Goal: Transaction & Acquisition: Subscribe to service/newsletter

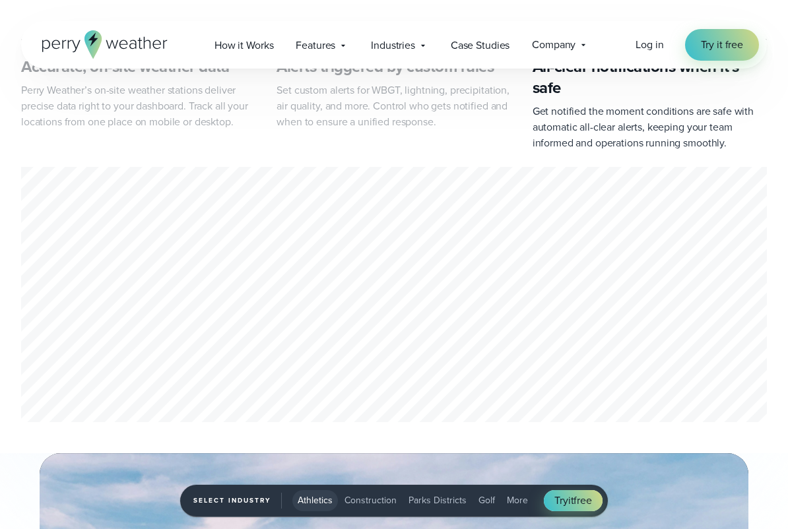
scroll to position [692, 0]
click at [776, 360] on div "Accurate, on-site weather data Perry Weather’s on-site weather stations deliver…" at bounding box center [394, 232] width 788 height 388
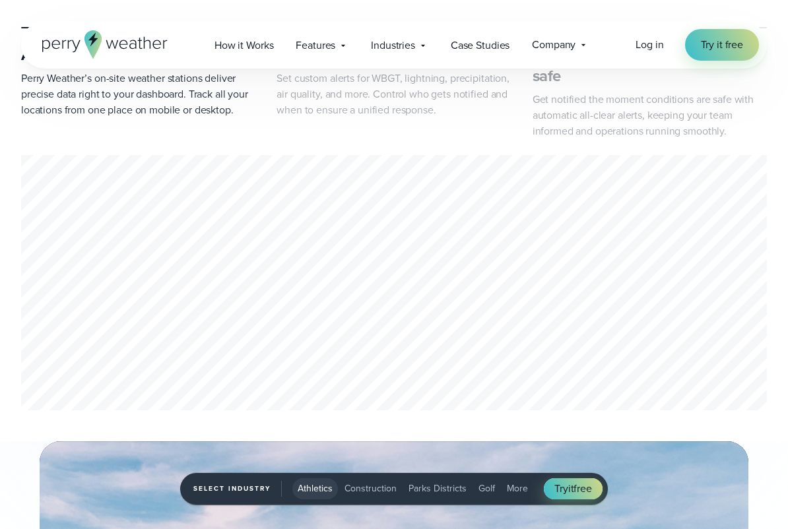
click at [764, 371] on div "1 of 3" at bounding box center [394, 285] width 746 height 260
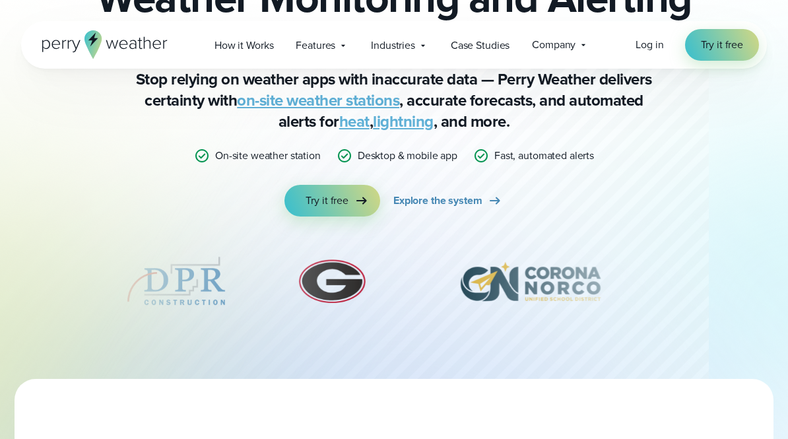
scroll to position [148, 0]
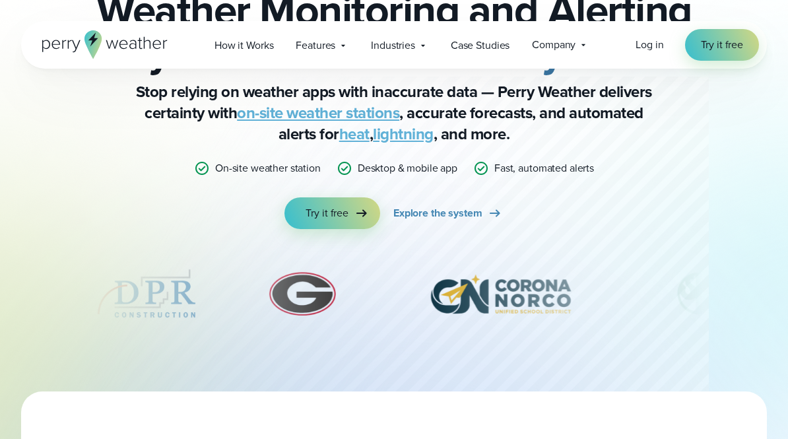
click at [758, 94] on div "Weather Monitoring and Alerts Weather Monitoring and Alerting System You Can Ac…" at bounding box center [394, 155] width 746 height 471
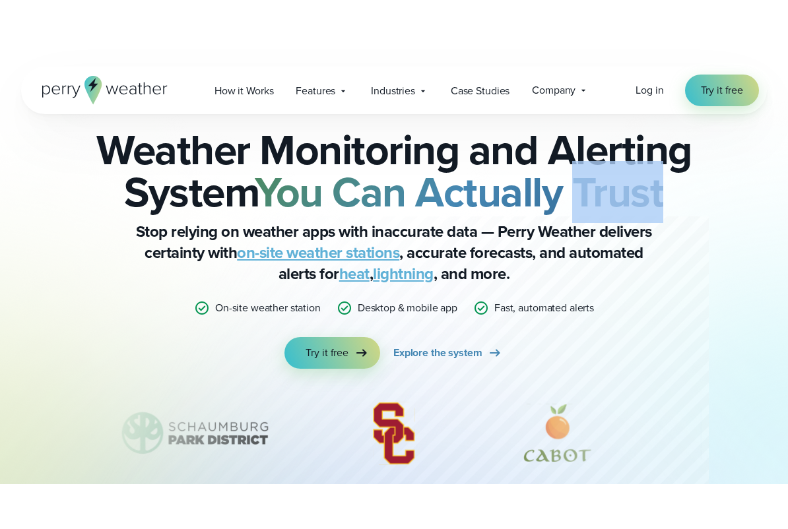
scroll to position [61, 0]
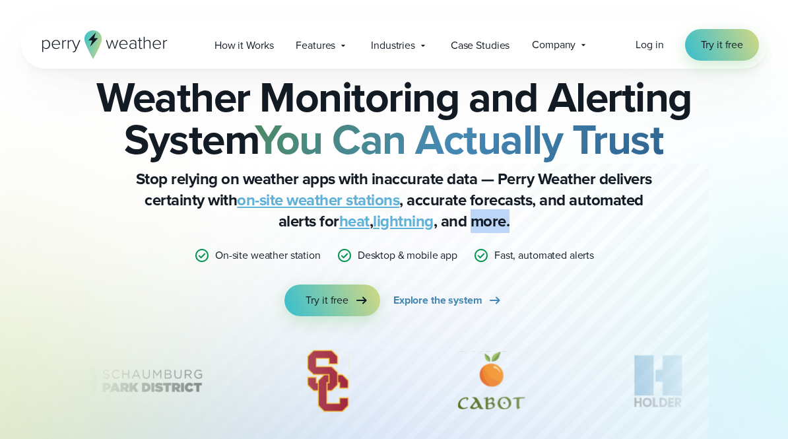
click at [700, 310] on div "Weather Monitoring and Alerts Weather Monitoring and Alerting System You Can Ac…" at bounding box center [394, 182] width 618 height 267
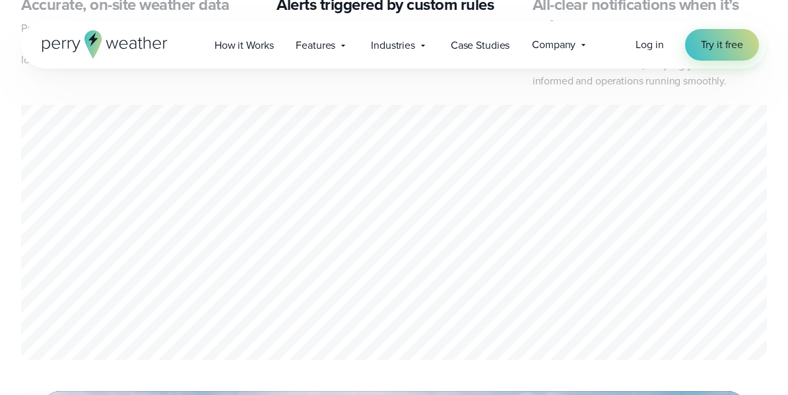
scroll to position [761, 0]
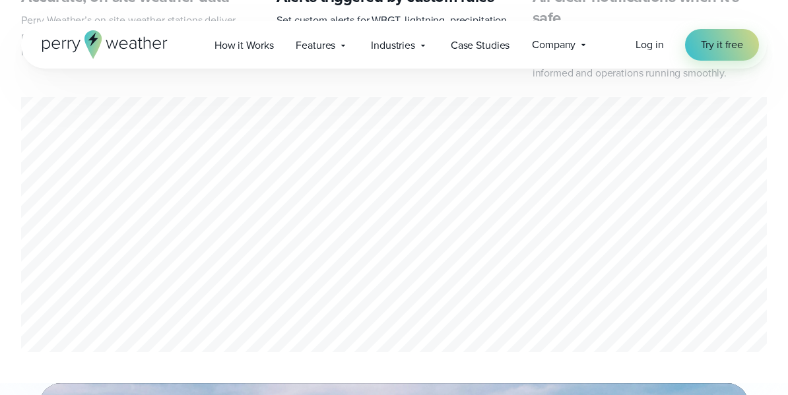
click at [751, 237] on div "2 of 3" at bounding box center [394, 227] width 746 height 260
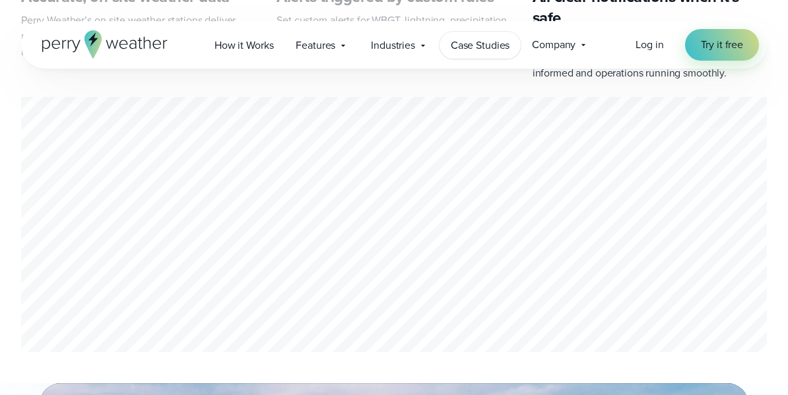
click at [467, 48] on span "Case Studies" at bounding box center [480, 46] width 59 height 16
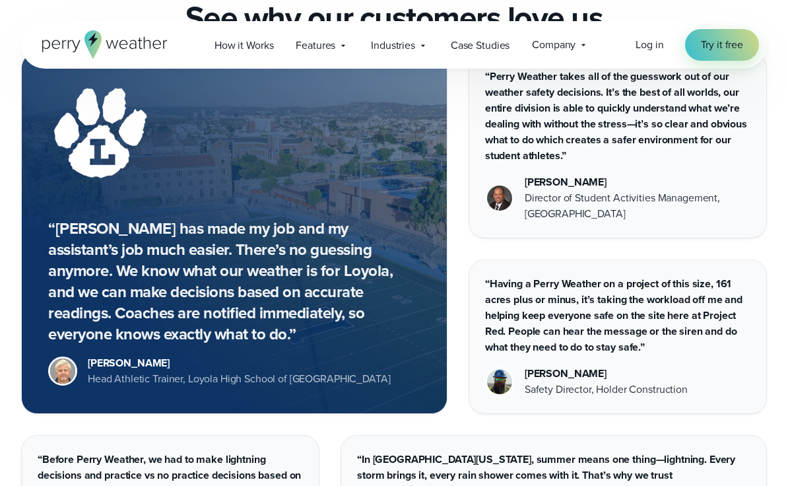
scroll to position [2691, 0]
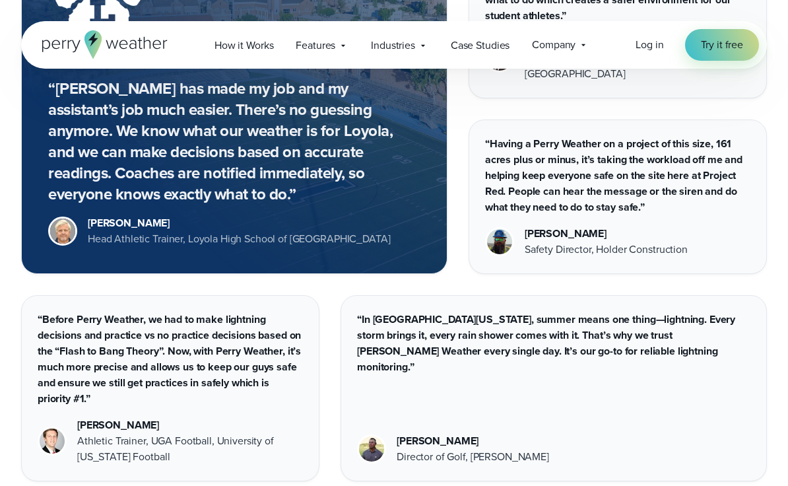
click at [439, 144] on div "“Perry Weather has made my job and my assistant’s job much easier. There’s no g…" at bounding box center [234, 93] width 426 height 362
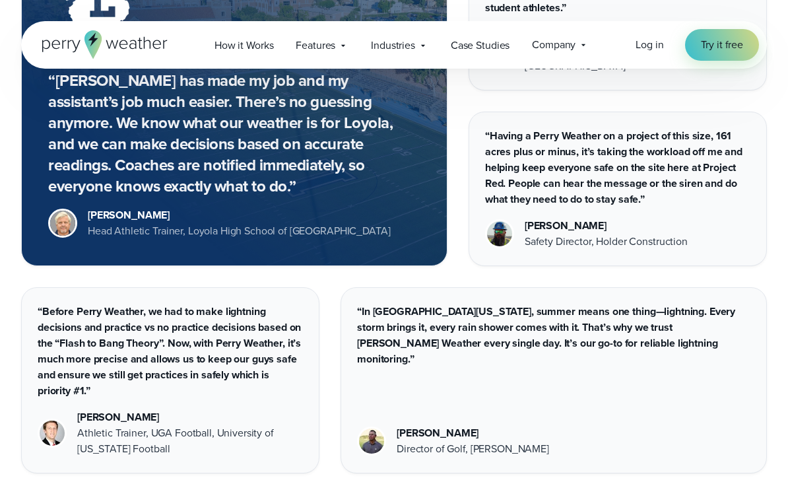
scroll to position [2701, 0]
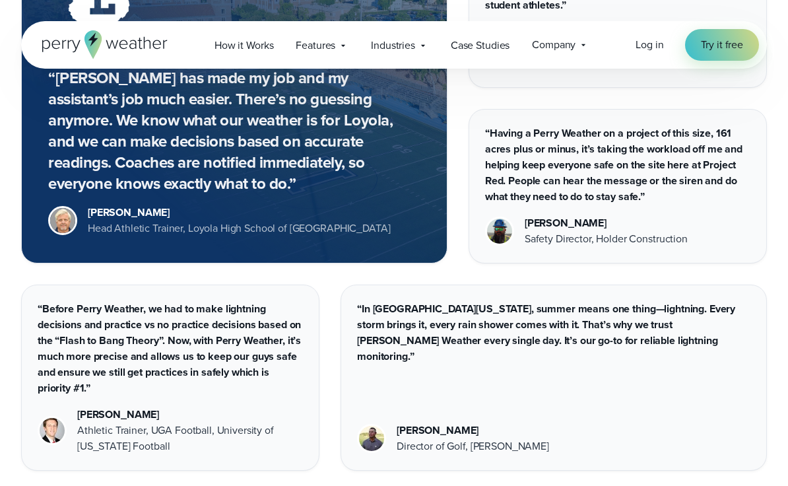
click at [110, 205] on div "[PERSON_NAME]" at bounding box center [239, 213] width 302 height 16
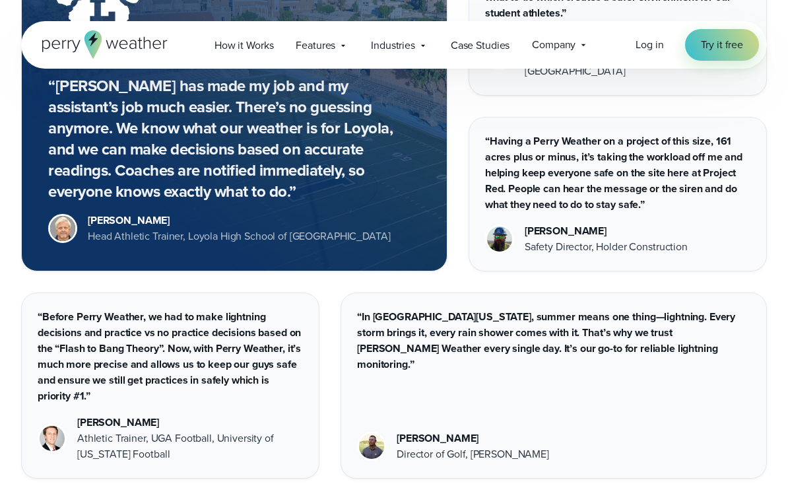
click at [112, 213] on div "[PERSON_NAME]" at bounding box center [239, 221] width 302 height 16
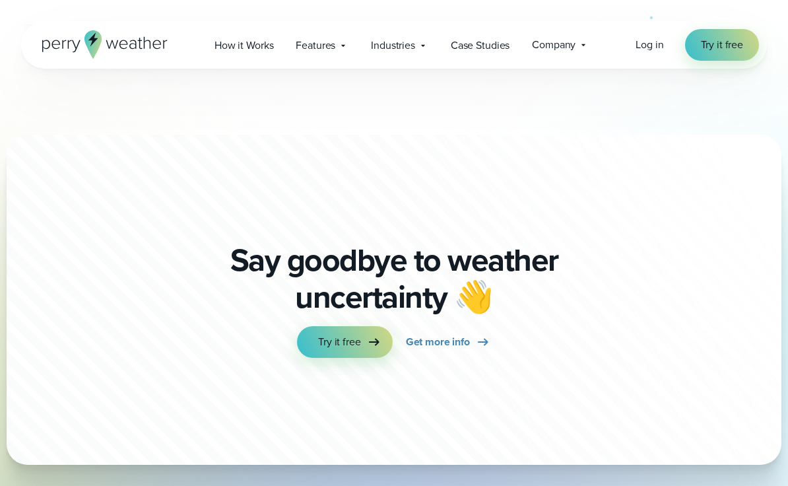
scroll to position [3256, 0]
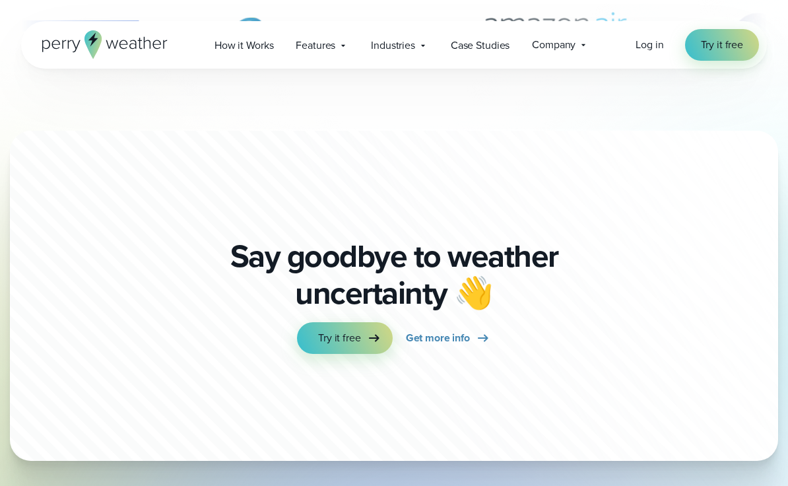
click at [298, 341] on div "Say goodbye to weather uncertainty 👋 Try it free Get more info" at bounding box center [394, 295] width 422 height 201
click at [291, 321] on div "Say goodbye to weather uncertainty 👋 Try it free Get more info" at bounding box center [394, 295] width 422 height 201
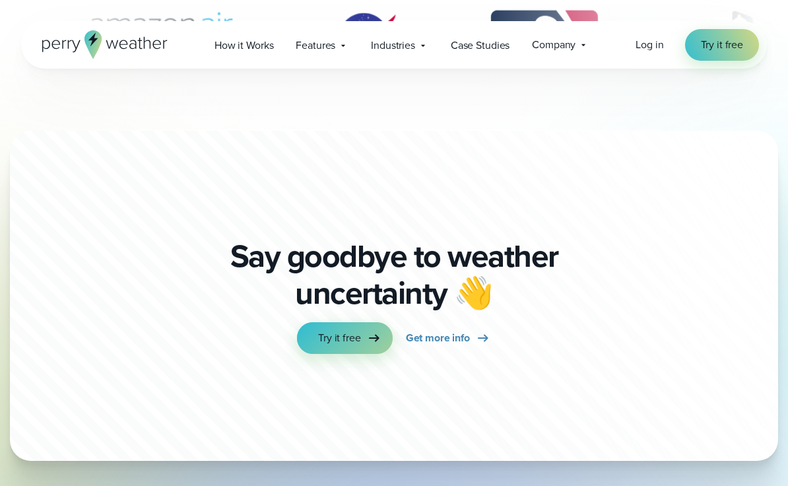
click at [358, 330] on span "Try it free" at bounding box center [339, 338] width 42 height 16
click at [760, 287] on div at bounding box center [470, 246] width 921 height 461
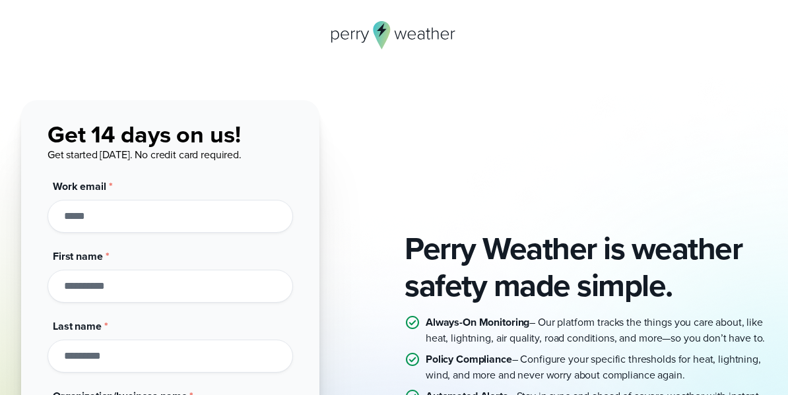
click at [275, 228] on input "Work email *" at bounding box center [171, 216] width 246 height 33
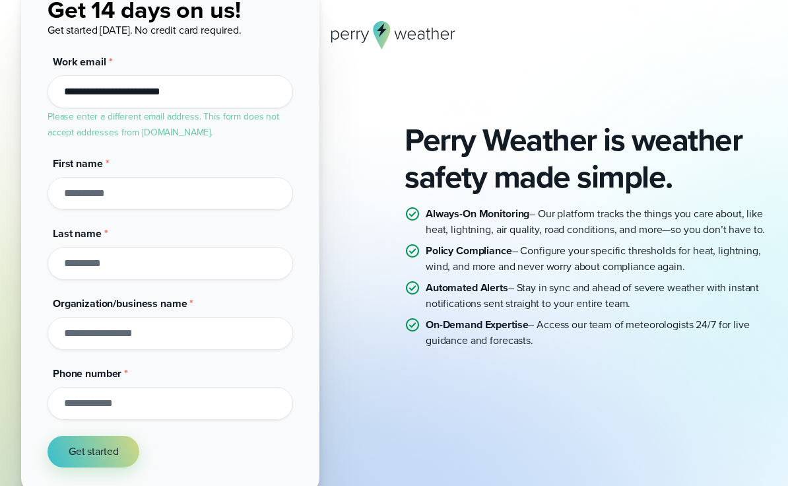
scroll to position [126, 0]
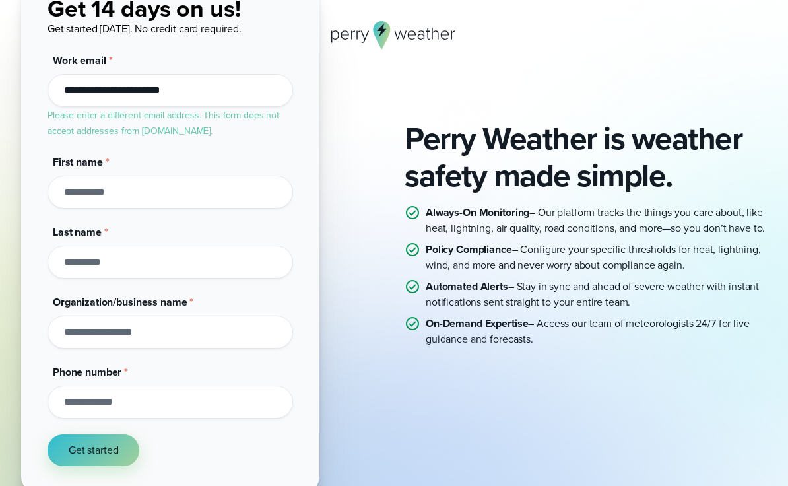
type input "**********"
click at [139, 395] on button "Get started" at bounding box center [94, 450] width 92 height 32
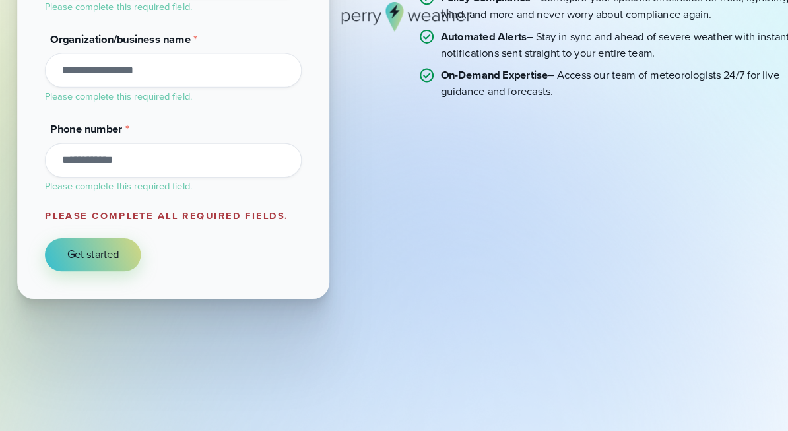
scroll to position [419, 0]
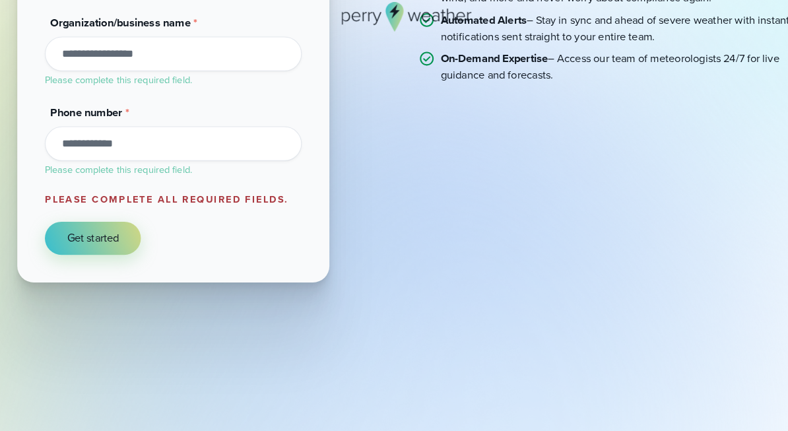
click at [753, 331] on html "Perry Weather is weather safety made simple. Always-On Monitoring – Our platfor…" at bounding box center [394, 6] width 788 height 851
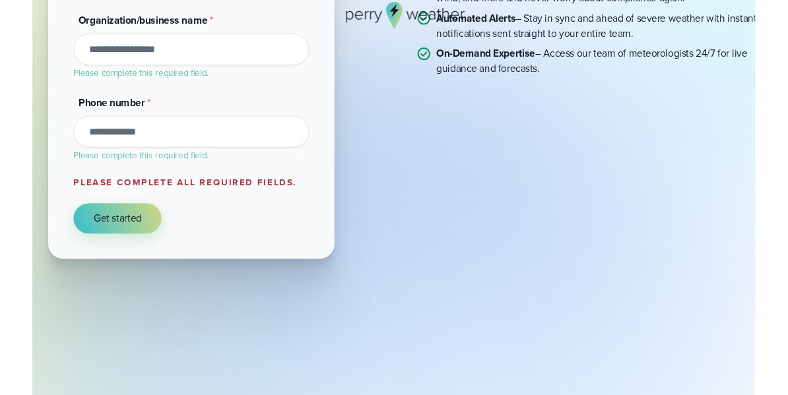
scroll to position [455, 0]
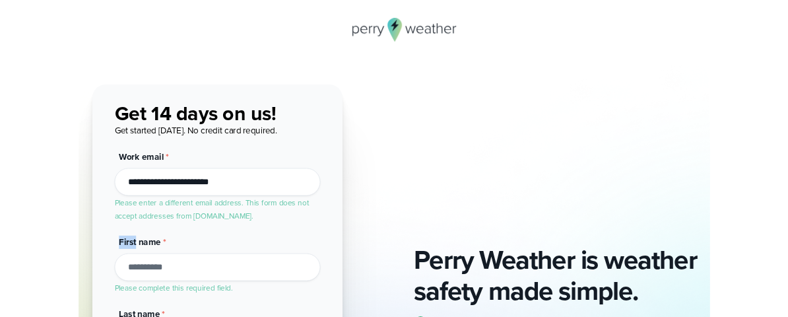
scroll to position [0, 0]
